Goal: Task Accomplishment & Management: Manage account settings

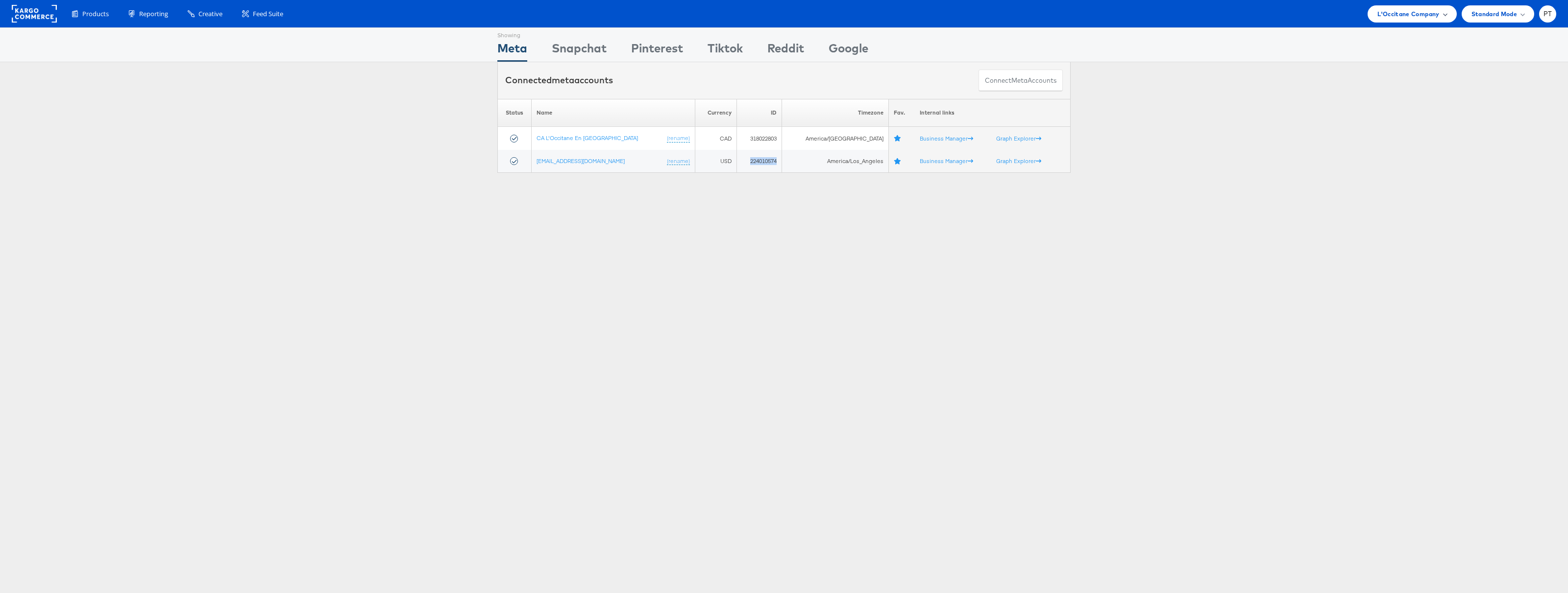
click at [1442, 16] on div "L'Occitane Company" at bounding box center [1412, 13] width 69 height 10
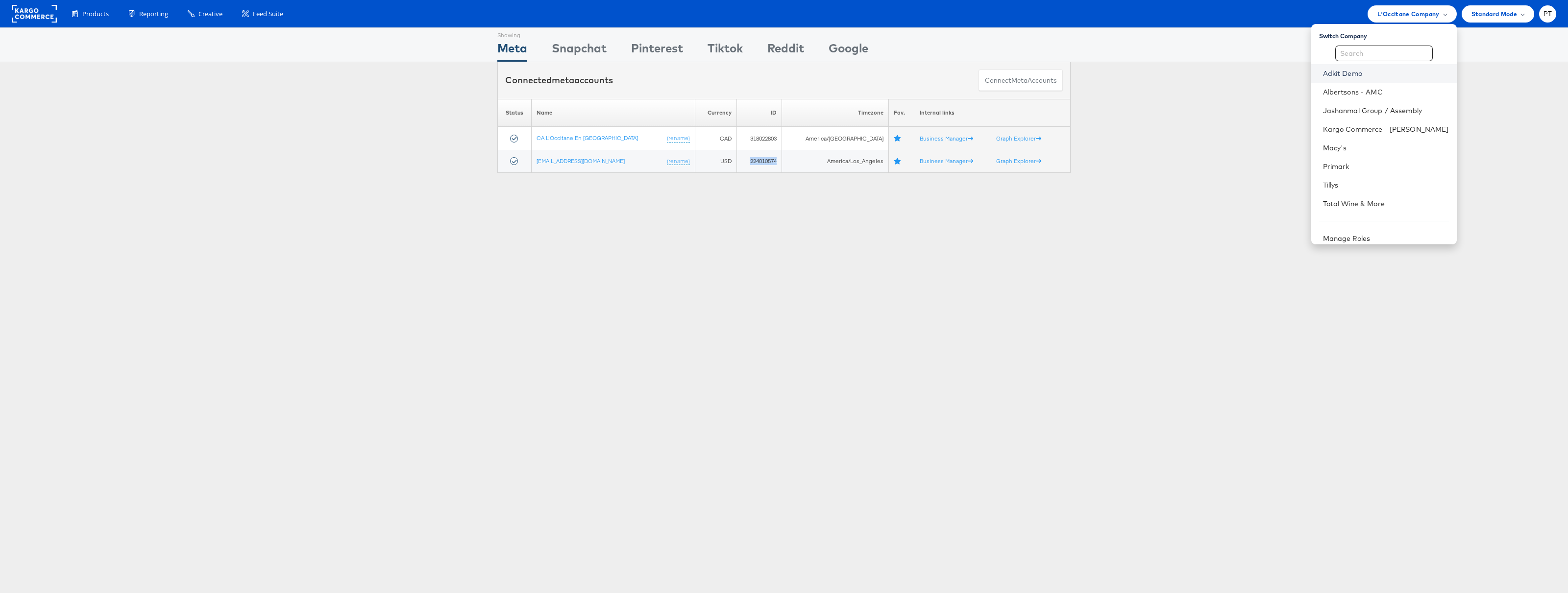
click at [1396, 75] on link "Adkit Demo" at bounding box center [1386, 74] width 126 height 10
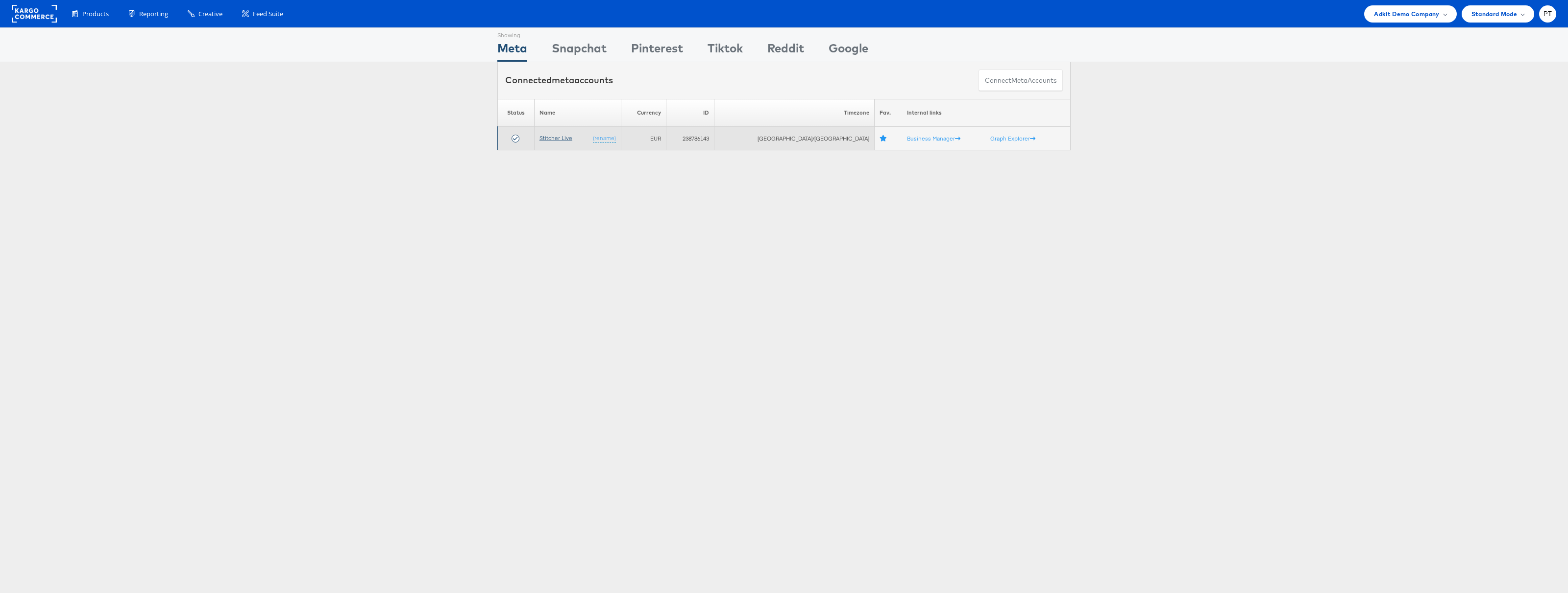
click at [564, 137] on link "Stitcher Live" at bounding box center [556, 138] width 33 height 7
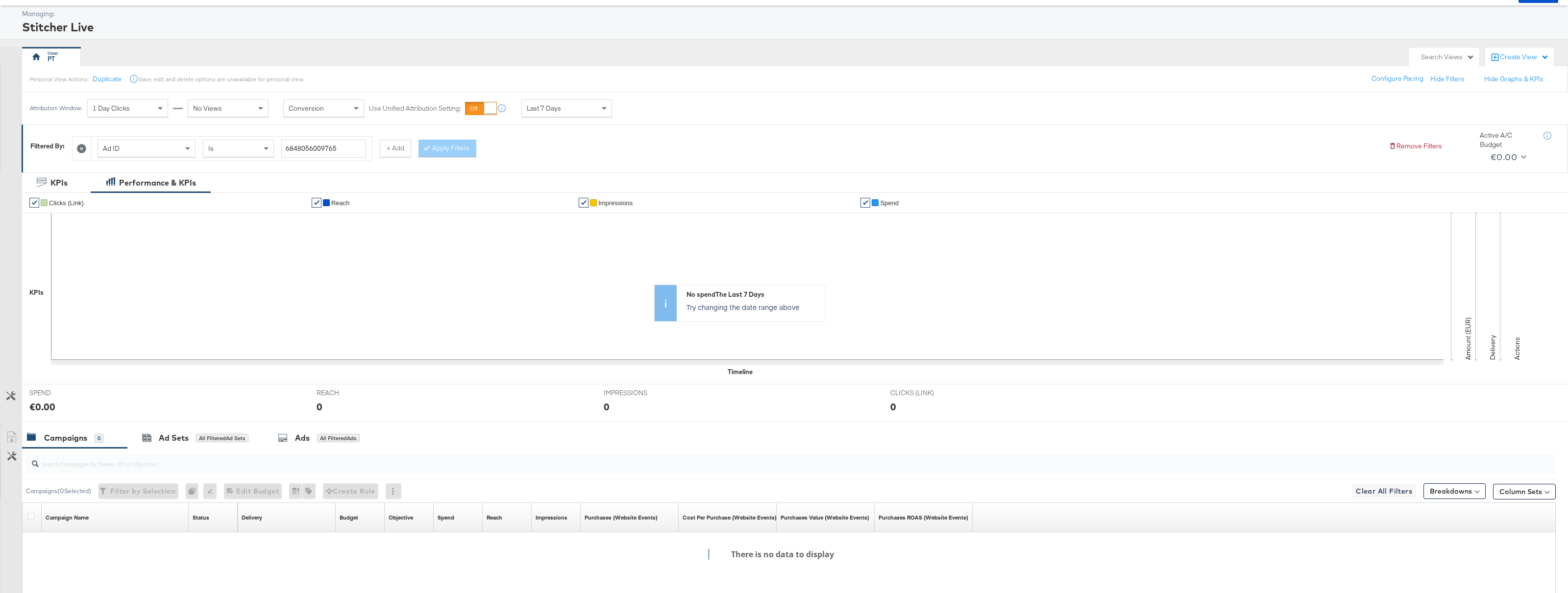
scroll to position [44, 0]
click at [84, 147] on icon at bounding box center [81, 147] width 9 height 9
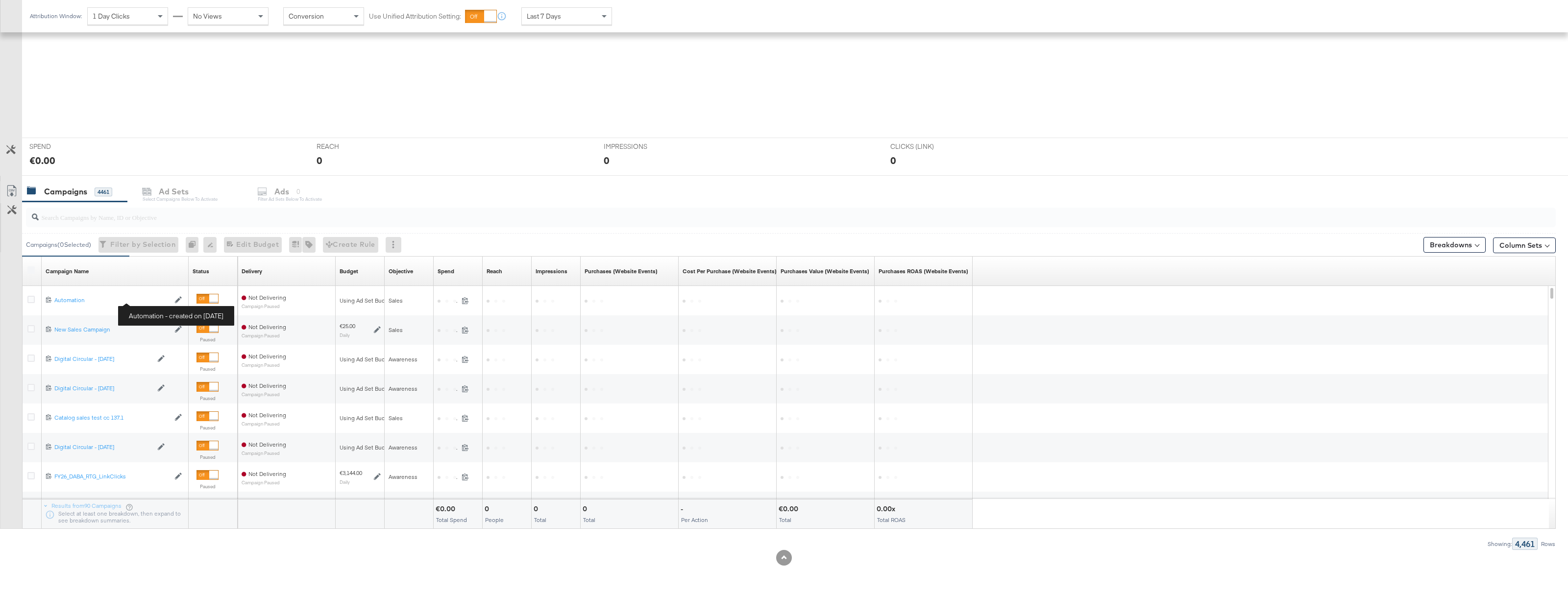
scroll to position [268, 0]
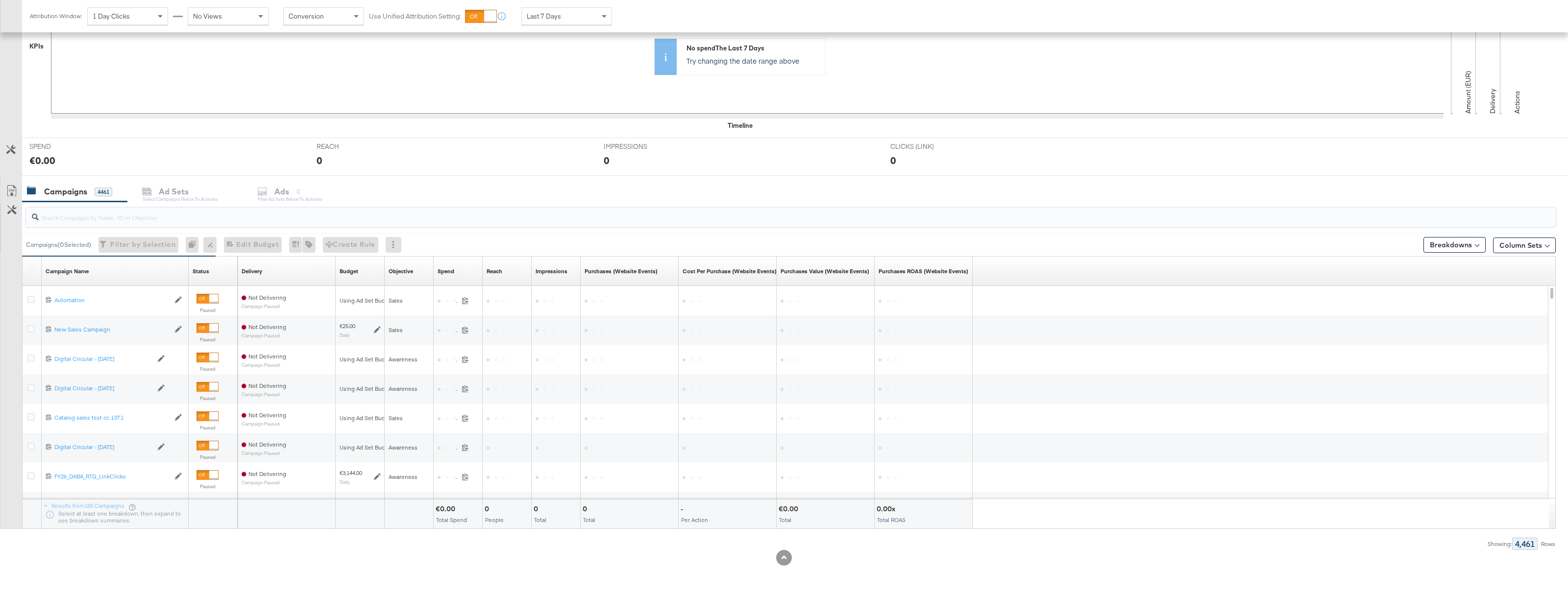
click at [119, 220] on input "search" at bounding box center [724, 213] width 1371 height 19
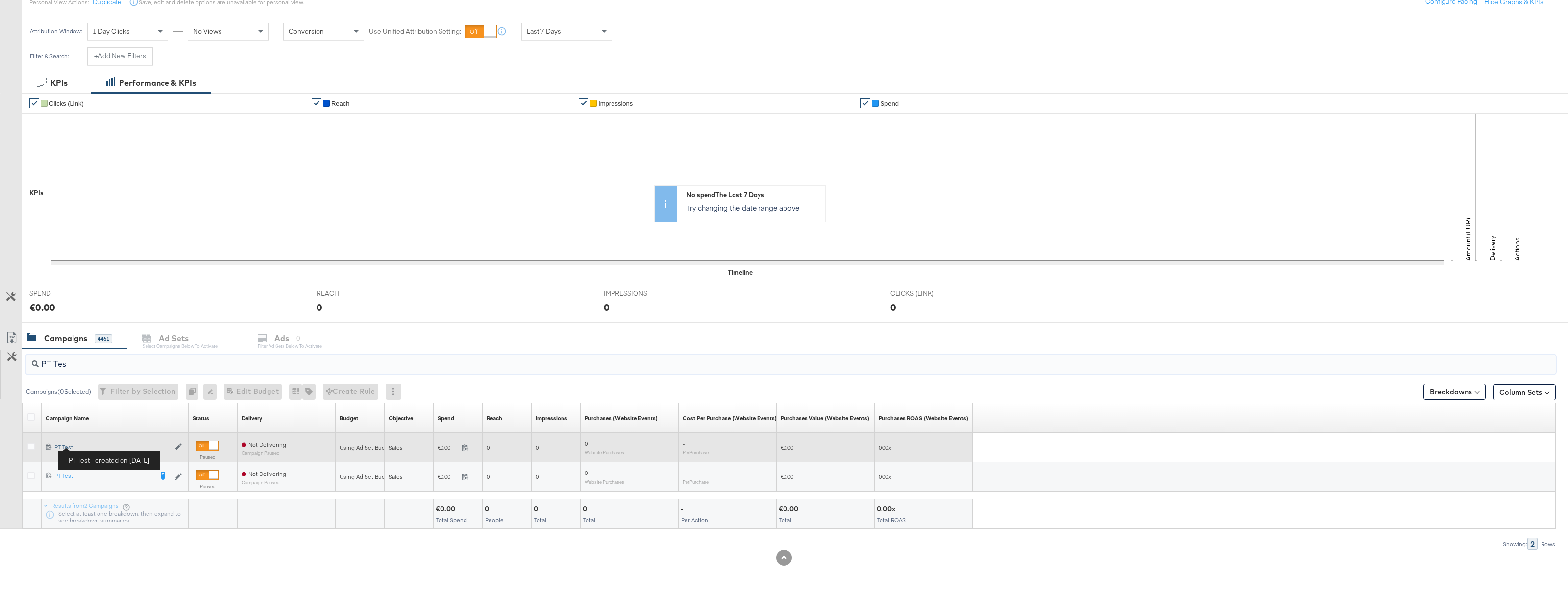
type input "PT Tes"
click at [61, 446] on div "PT Test PT Test" at bounding box center [111, 447] width 115 height 8
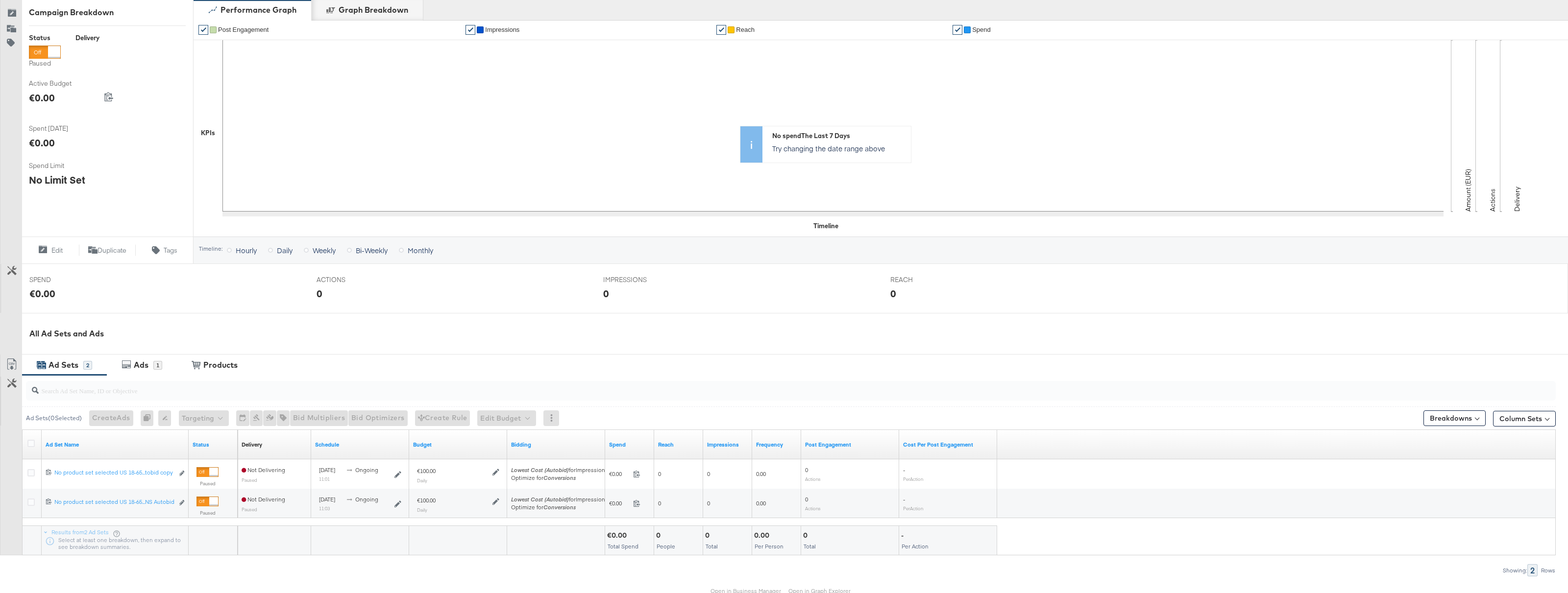
scroll to position [184, 0]
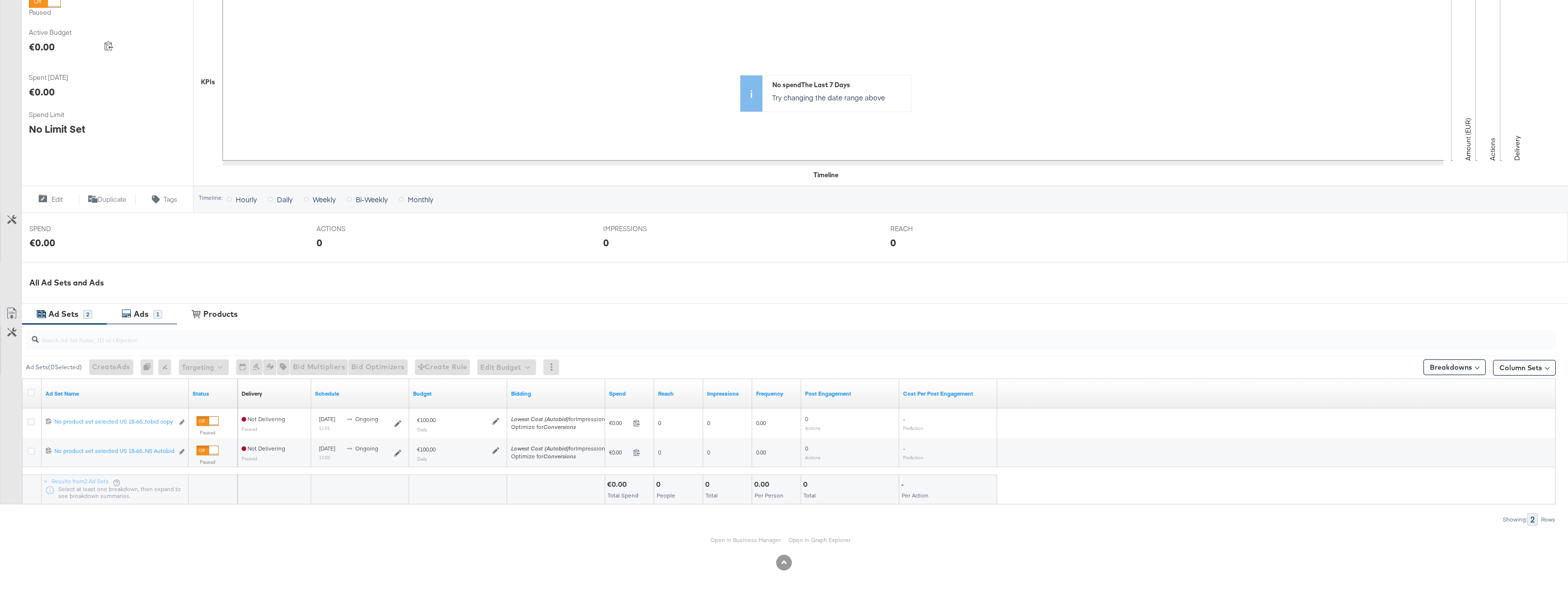
click at [150, 324] on div "Ads 1" at bounding box center [141, 314] width 70 height 21
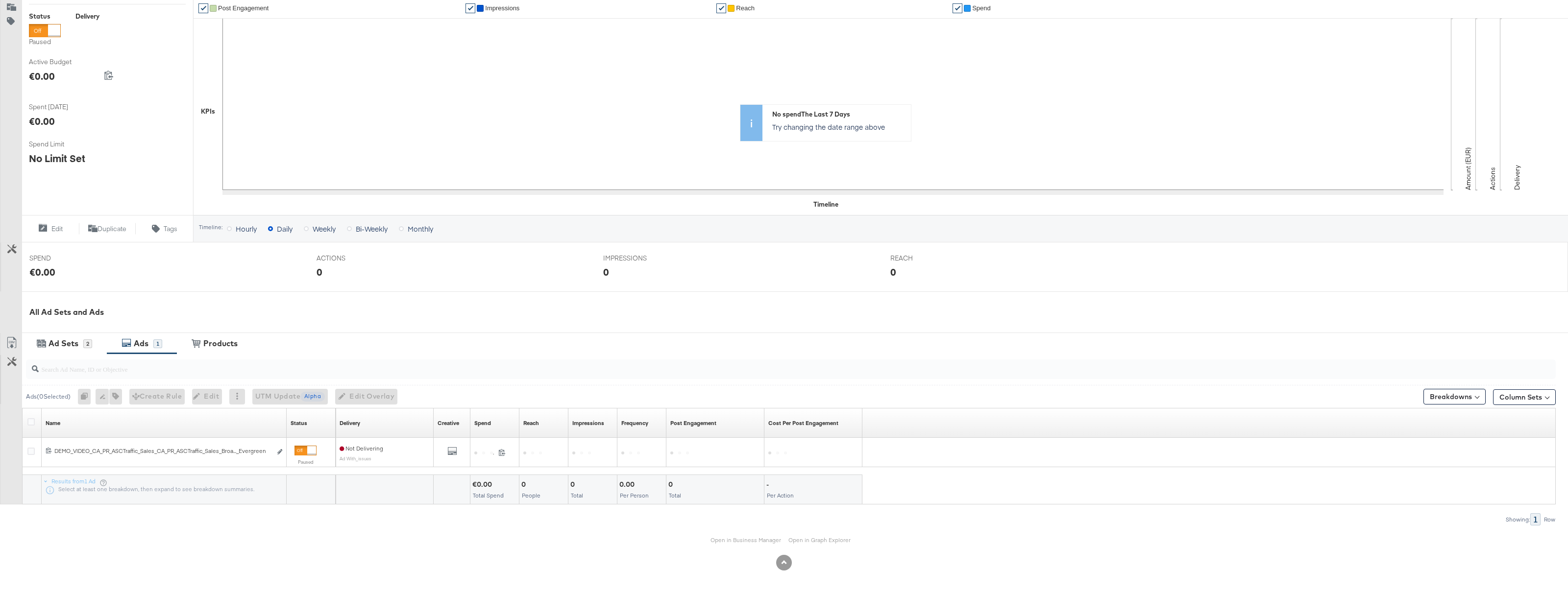
scroll to position [154, 0]
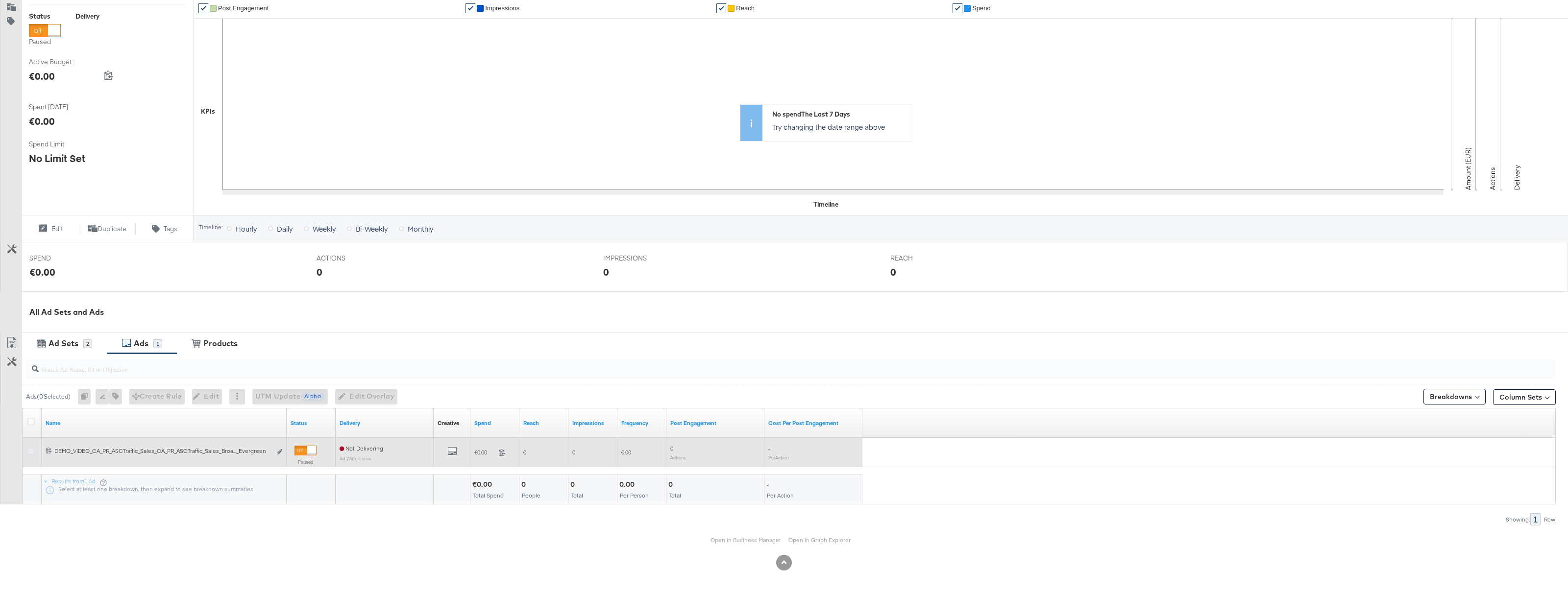
click at [33, 451] on icon at bounding box center [31, 451] width 7 height 7
click at [0, 0] on input "checkbox" at bounding box center [0, 0] width 0 height 0
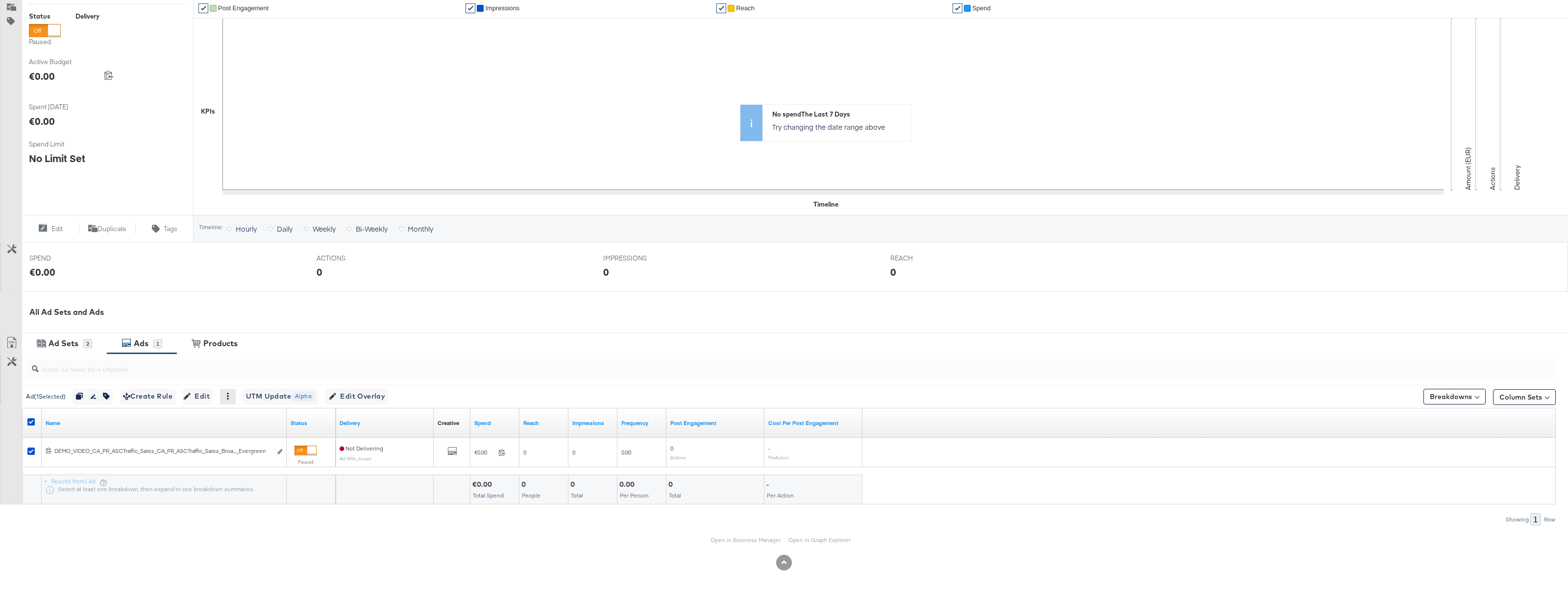
click at [236, 394] on div at bounding box center [228, 397] width 16 height 16
click at [231, 397] on icon at bounding box center [228, 396] width 7 height 7
click at [265, 443] on div "Delete" at bounding box center [262, 444] width 54 height 16
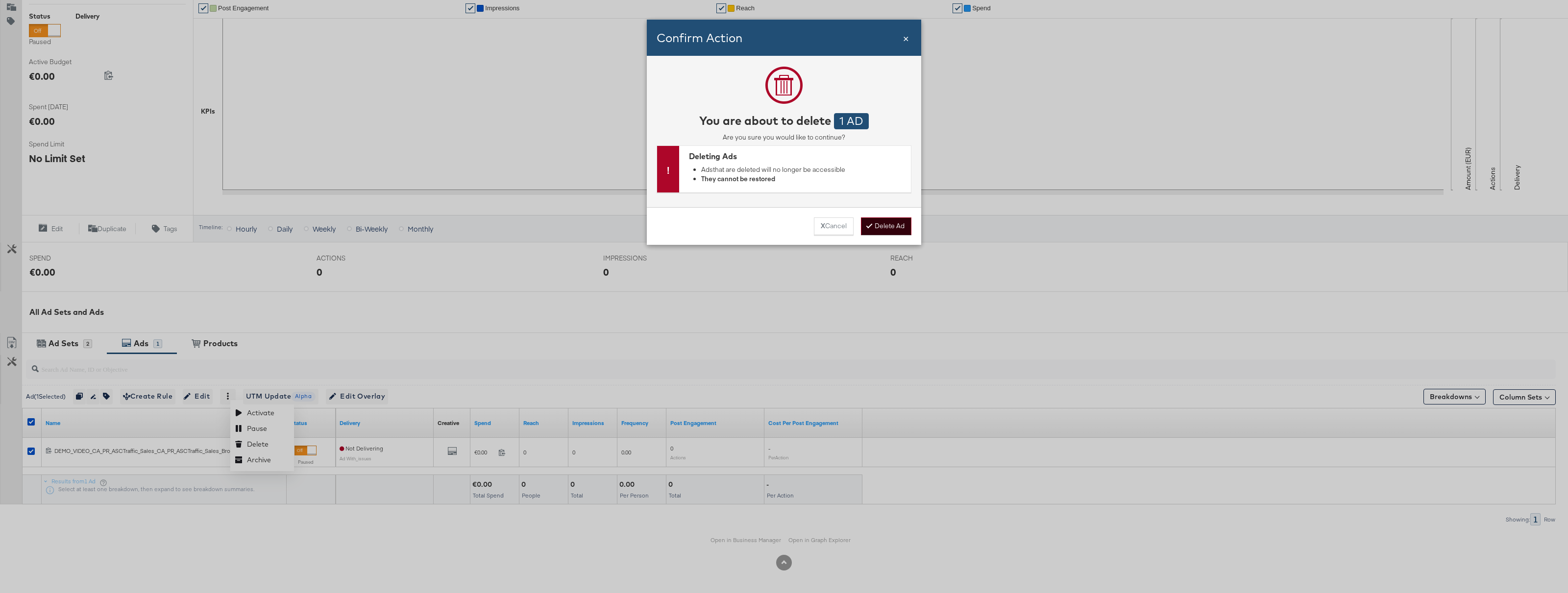
click at [886, 229] on button "Delete Ad" at bounding box center [886, 226] width 51 height 18
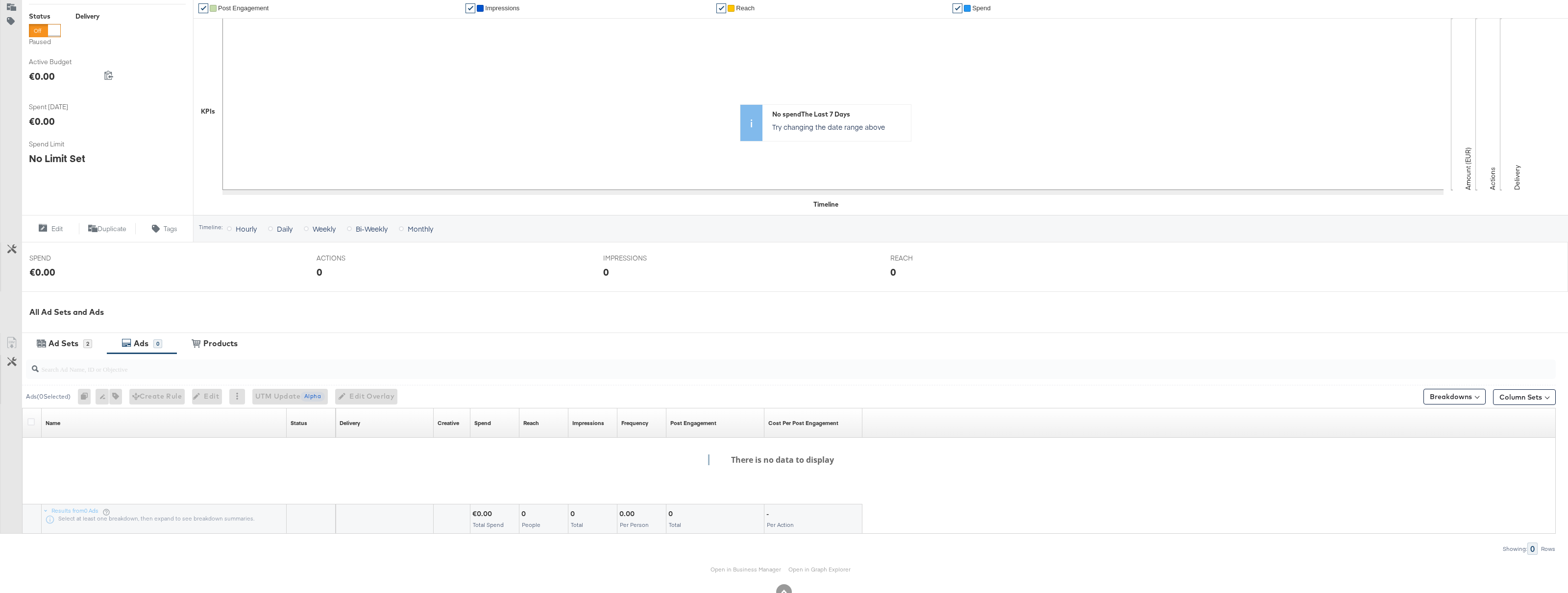
scroll to position [0, 0]
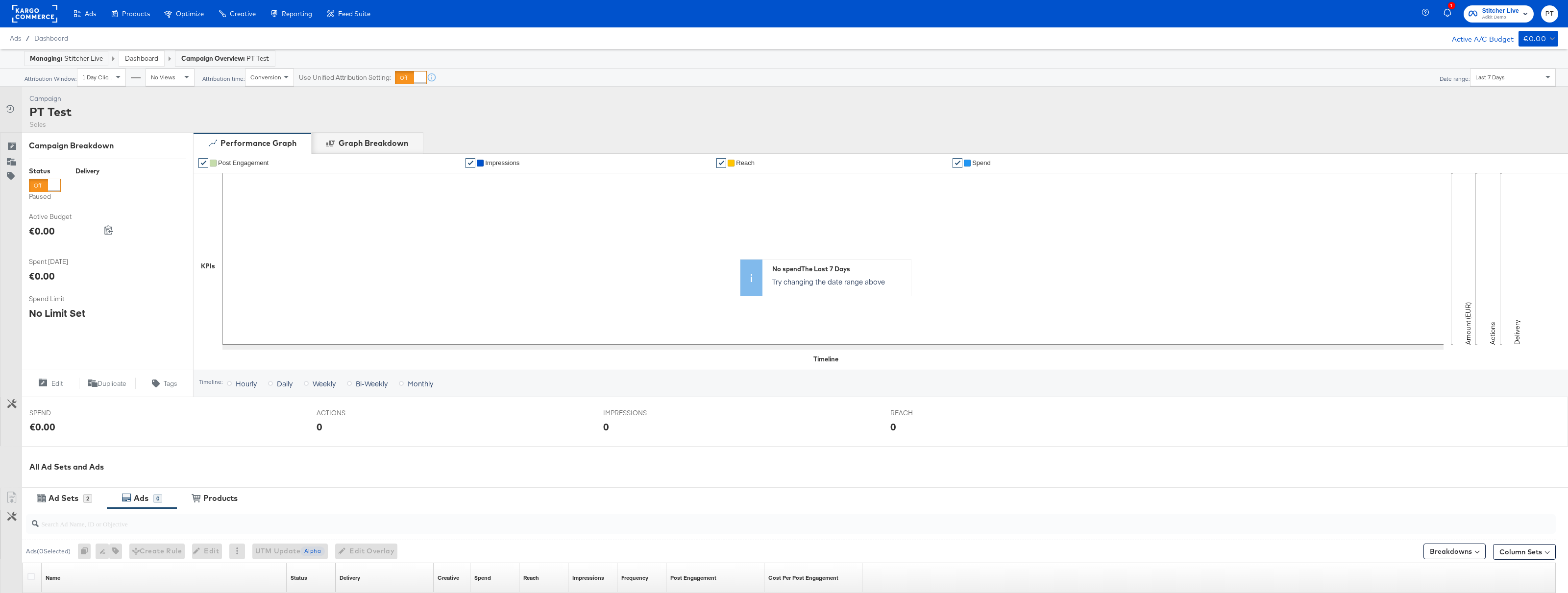
click at [41, 14] on rect at bounding box center [35, 13] width 45 height 18
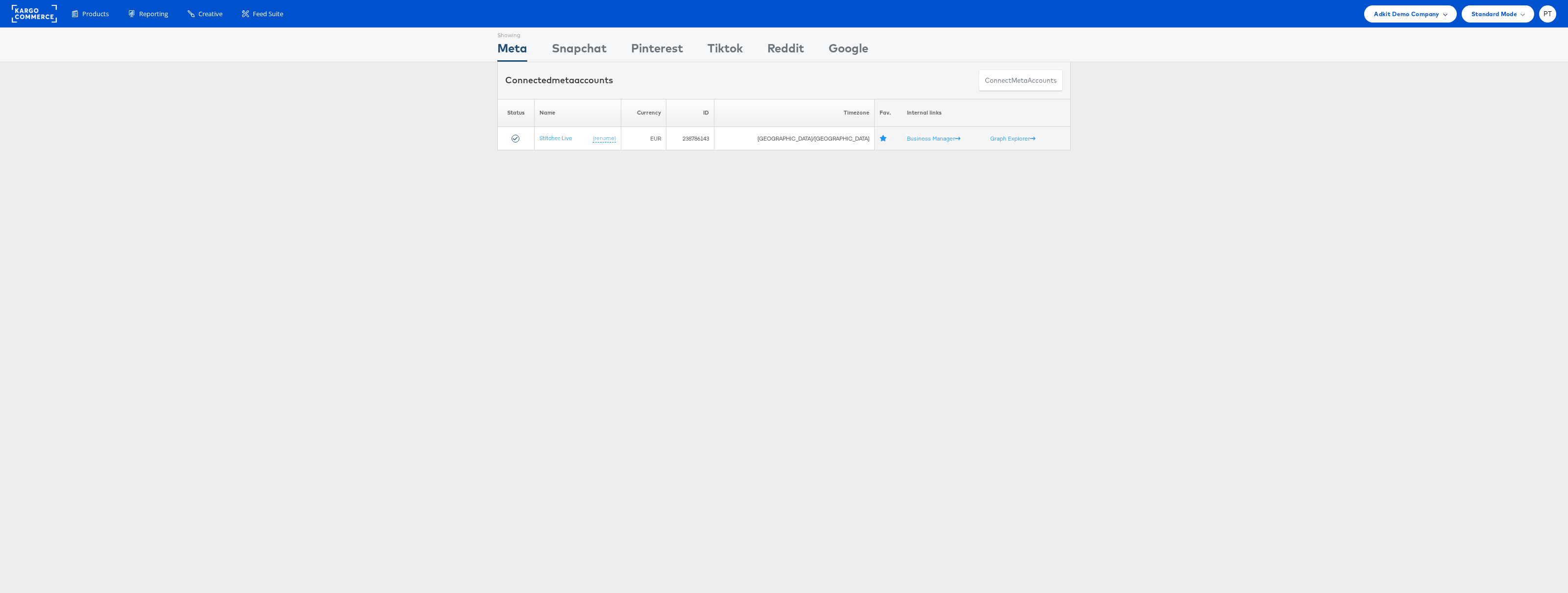
click at [1421, 16] on span "Adkit Demo Company" at bounding box center [1406, 13] width 65 height 10
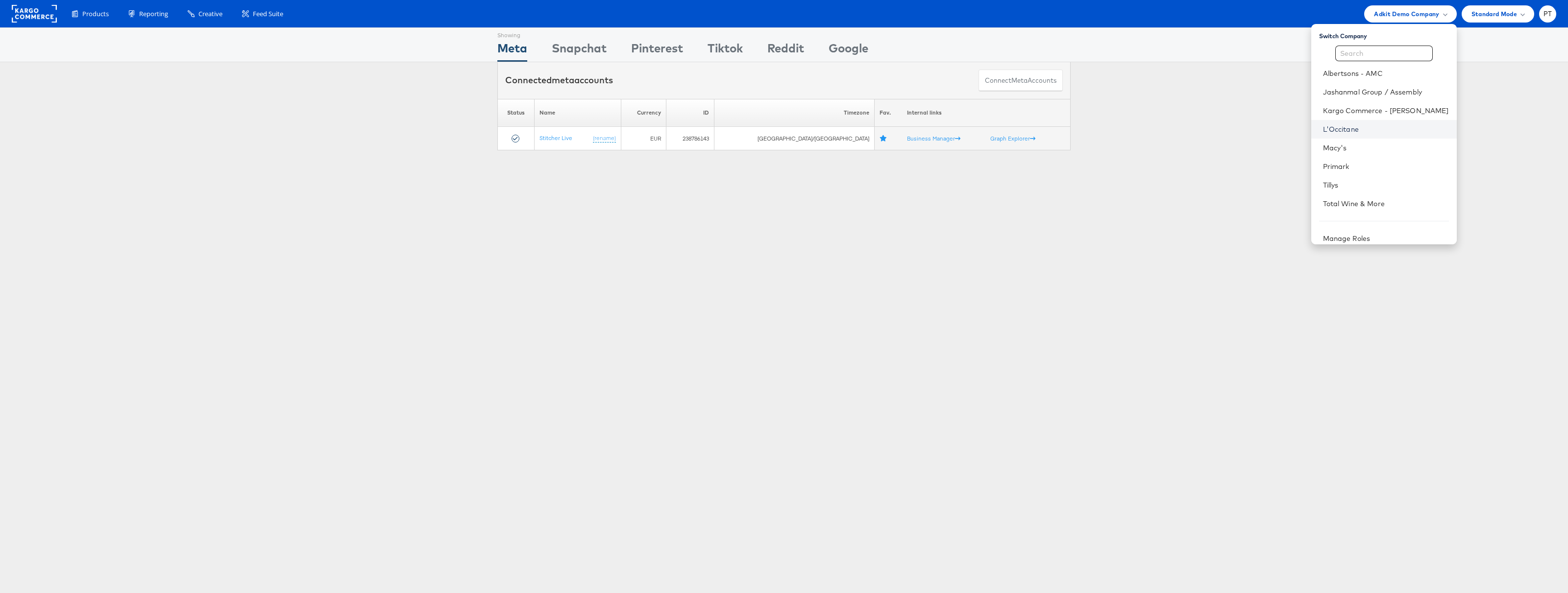
click at [1377, 131] on link "L'Occitane" at bounding box center [1386, 129] width 126 height 10
